Goal: Navigation & Orientation: Find specific page/section

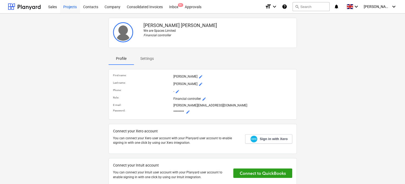
click at [71, 7] on div "Projects" at bounding box center [70, 7] width 20 height 14
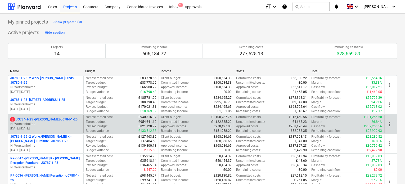
scroll to position [53, 0]
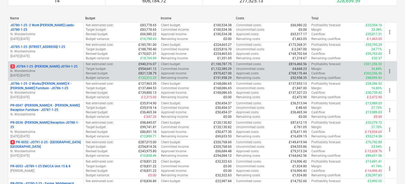
click at [49, 66] on p "3 JO784-1-25 - Wizu York-J0784-1-25" at bounding box center [43, 66] width 67 height 5
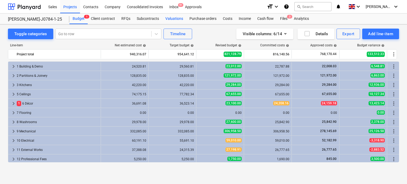
click at [170, 18] on div "Valuations" at bounding box center [174, 19] width 24 height 11
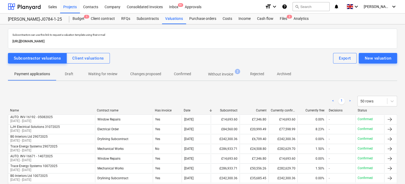
click at [222, 73] on p "Without invoice" at bounding box center [220, 75] width 25 height 6
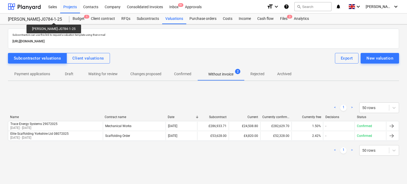
click at [46, 19] on div "[PERSON_NAME]-J0784-1-25" at bounding box center [35, 20] width 55 height 6
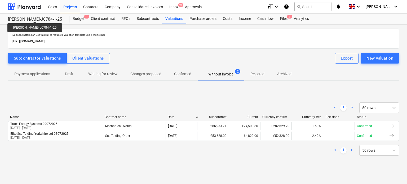
click at [30, 17] on div "[PERSON_NAME]-J0784-1-25" at bounding box center [35, 20] width 55 height 6
click at [75, 7] on div "Projects" at bounding box center [70, 7] width 20 height 14
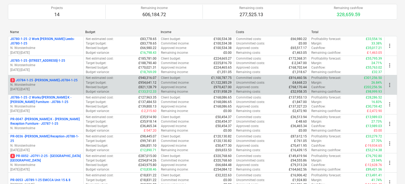
scroll to position [79, 0]
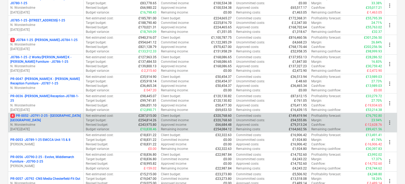
click at [56, 119] on p "4 PR-0052 - JO791-2-25 - [GEOGRAPHIC_DATA] [GEOGRAPHIC_DATA]" at bounding box center [45, 118] width 71 height 9
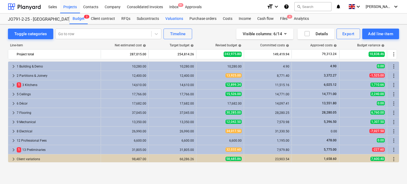
click at [177, 16] on div "Valuations" at bounding box center [174, 19] width 24 height 11
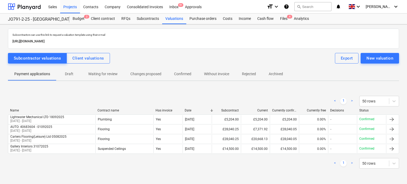
click at [221, 72] on p "Without invoice" at bounding box center [216, 74] width 25 height 6
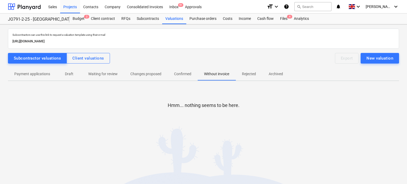
click at [102, 71] on span "Waiting for review" at bounding box center [103, 74] width 42 height 9
click at [211, 75] on p "Without invoice" at bounding box center [216, 74] width 25 height 6
click at [71, 8] on div "Projects" at bounding box center [70, 7] width 20 height 14
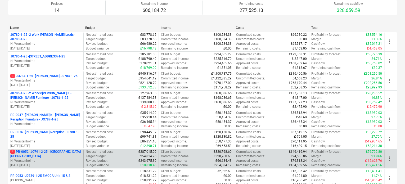
scroll to position [106, 0]
